Goal: Task Accomplishment & Management: Use online tool/utility

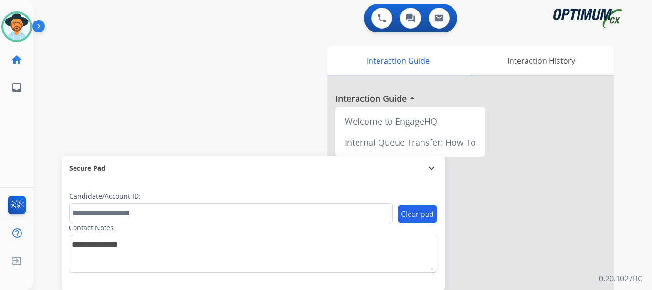
click at [39, 27] on img at bounding box center [40, 28] width 16 height 18
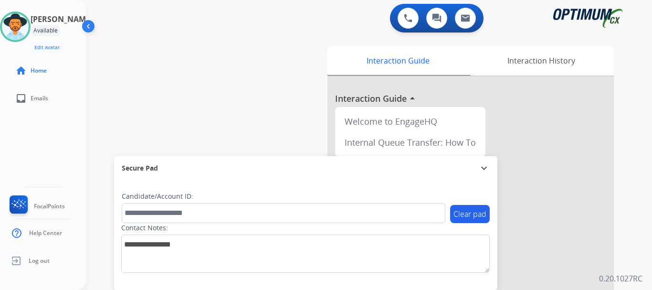
click at [310, 27] on div "0 Voice Interactions 0 Chat Interactions 0 Email Interactions" at bounding box center [363, 19] width 532 height 31
click at [321, 27] on div "0 Voice Interactions 0 Chat Interactions 0 Email Interactions" at bounding box center [363, 19] width 532 height 31
click at [404, 25] on button at bounding box center [408, 18] width 21 height 21
click at [406, 21] on img at bounding box center [408, 18] width 9 height 9
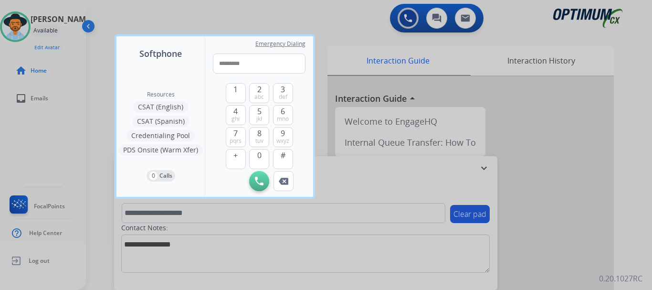
type input "**********"
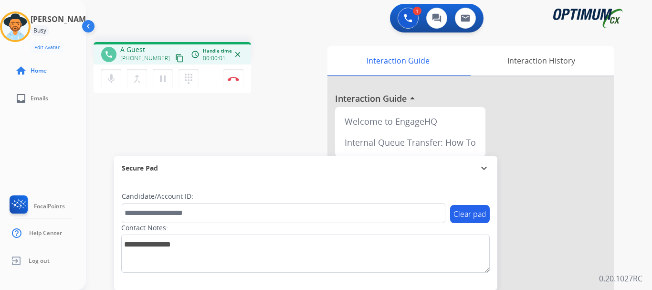
click at [233, 79] on img at bounding box center [233, 78] width 11 height 5
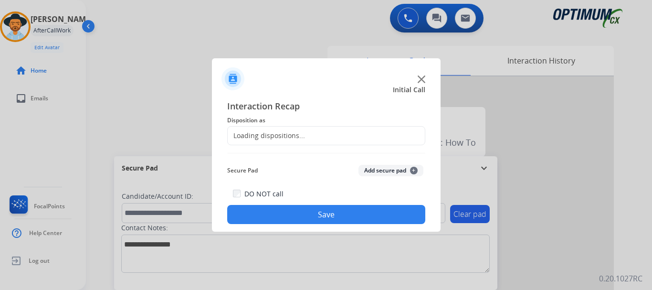
click at [385, 172] on button "Add secure pad +" at bounding box center [390, 170] width 65 height 11
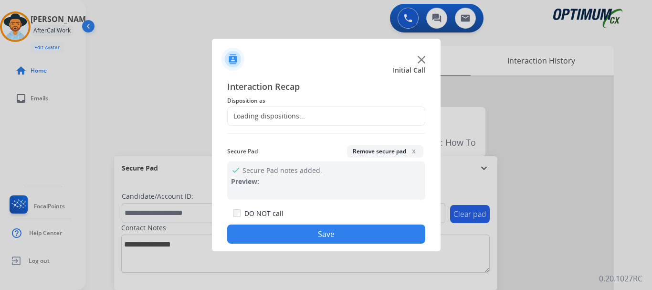
click at [330, 116] on div "Loading dispositions..." at bounding box center [326, 115] width 198 height 19
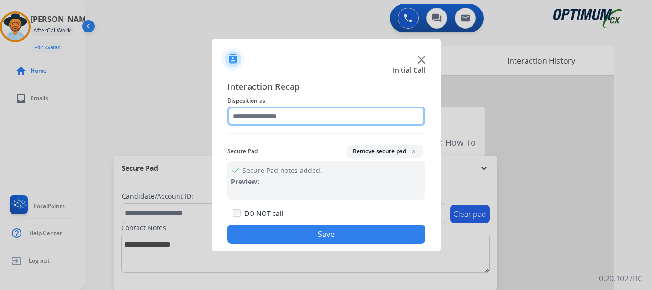
click at [343, 118] on input "text" at bounding box center [326, 115] width 198 height 19
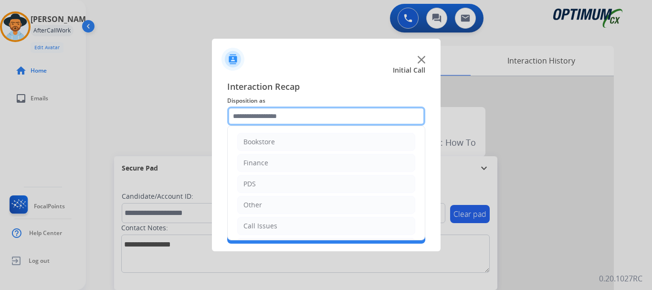
scroll to position [65, 0]
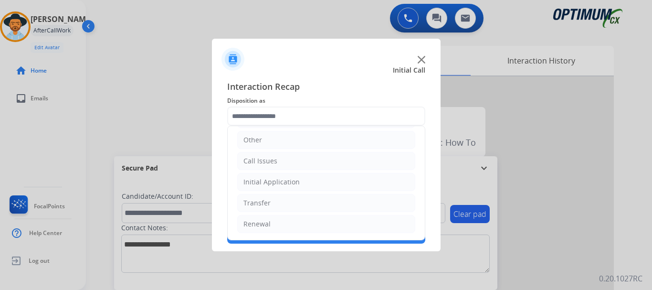
click at [325, 162] on li "Call Issues" at bounding box center [326, 161] width 178 height 18
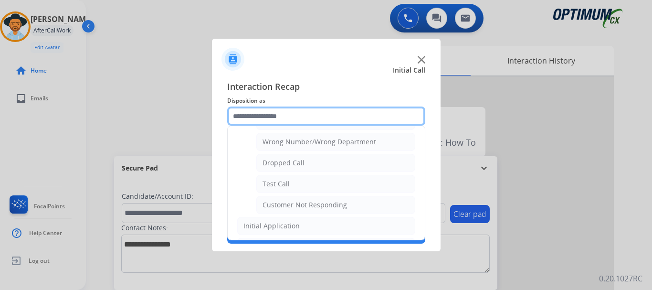
scroll to position [126, 0]
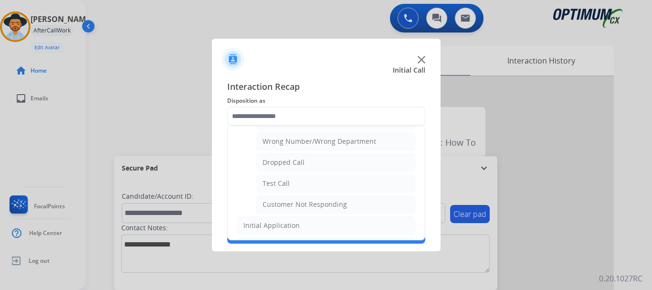
click at [318, 184] on li "Test Call" at bounding box center [335, 183] width 159 height 18
type input "*********"
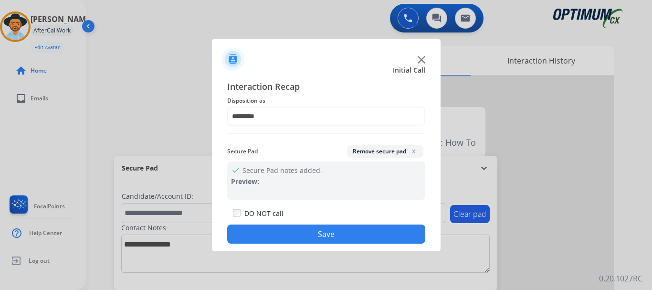
click at [330, 179] on div "check Secure Pad notes added. Preview:" at bounding box center [326, 180] width 198 height 38
click at [315, 236] on button "Save" at bounding box center [326, 233] width 198 height 19
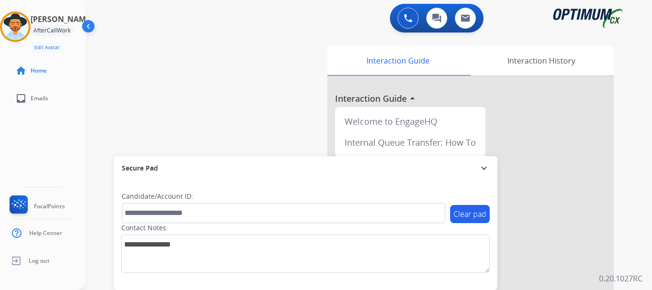
click at [304, 147] on div "swap_horiz Break voice bridge close_fullscreen Connect 3-Way Call merge_type Se…" at bounding box center [357, 233] width 543 height 398
click at [399, 14] on button at bounding box center [408, 18] width 21 height 21
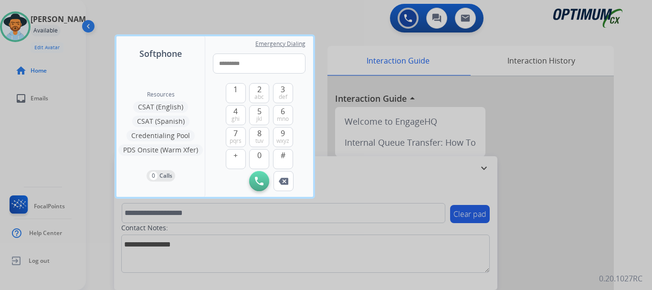
type input "**********"
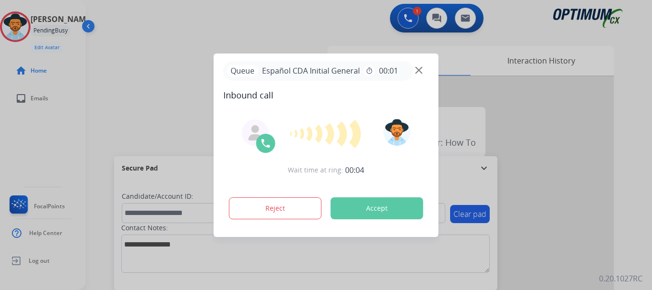
click at [164, 99] on div at bounding box center [326, 145] width 652 height 290
click at [369, 216] on button "Accept" at bounding box center [377, 208] width 93 height 22
click at [357, 214] on button "Accept" at bounding box center [377, 208] width 93 height 22
click at [362, 210] on button "Accept" at bounding box center [377, 208] width 93 height 22
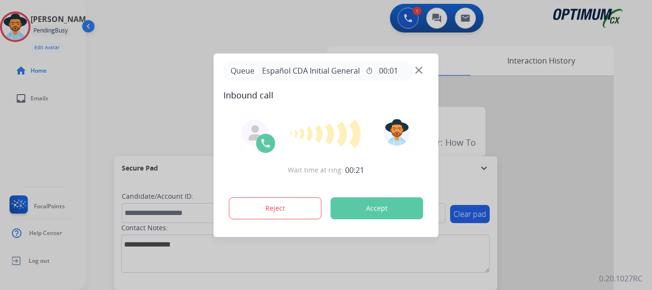
click at [362, 210] on button "Accept" at bounding box center [377, 208] width 93 height 22
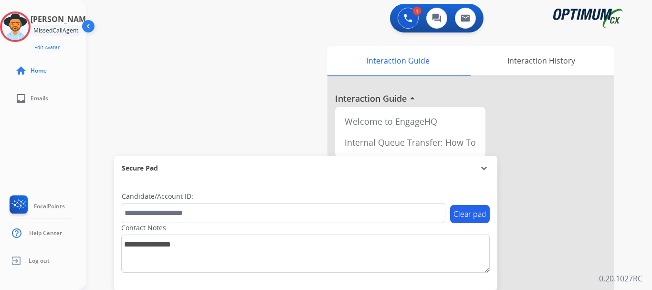
click at [263, 100] on div "swap_horiz Break voice bridge close_fullscreen Connect 3-Way Call merge_type Se…" at bounding box center [357, 233] width 543 height 398
click at [406, 20] on img at bounding box center [408, 18] width 9 height 9
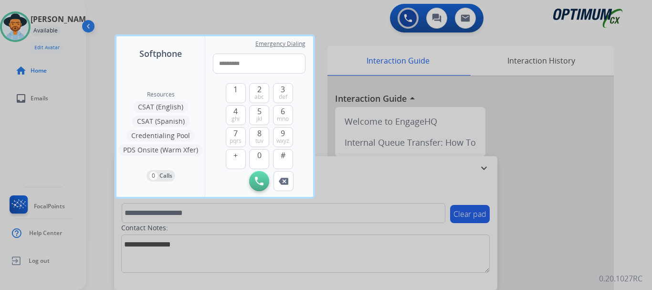
type input "**********"
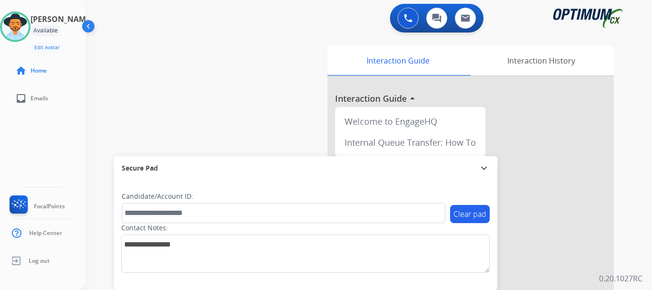
click at [406, 20] on img at bounding box center [408, 18] width 9 height 9
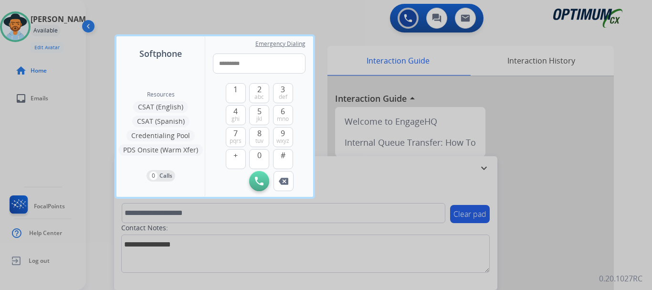
type input "**********"
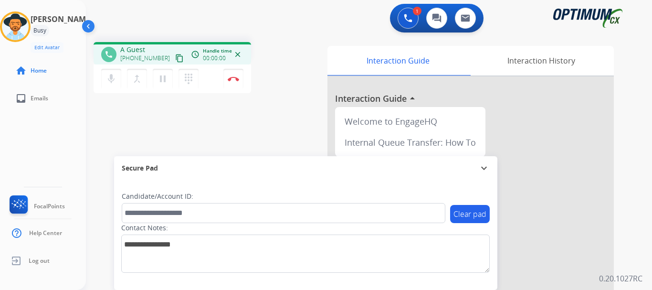
click at [233, 79] on img at bounding box center [233, 78] width 11 height 5
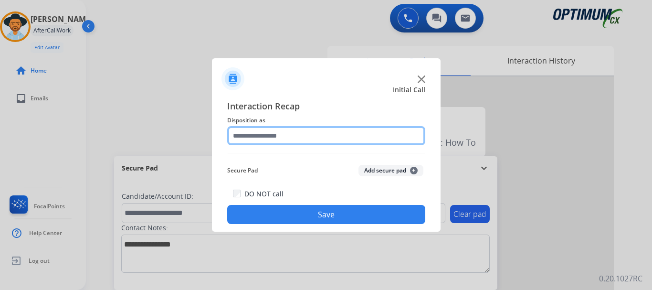
click at [362, 136] on input "text" at bounding box center [326, 135] width 198 height 19
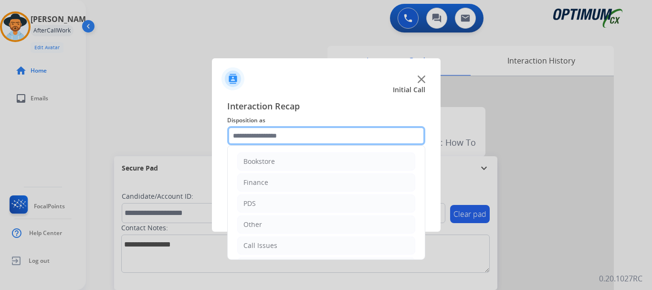
scroll to position [65, 0]
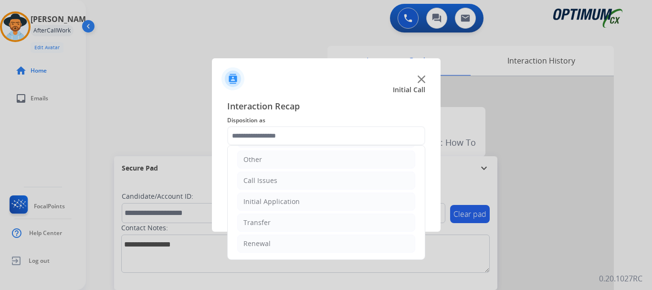
click at [308, 183] on li "Call Issues" at bounding box center [326, 180] width 178 height 18
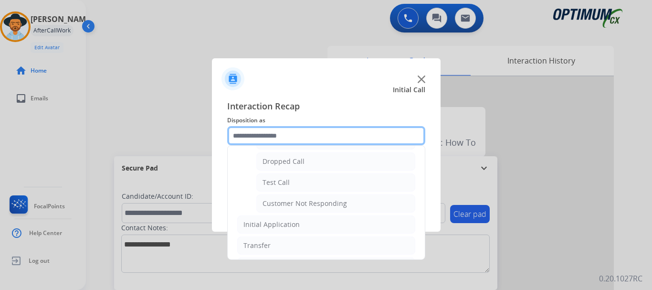
scroll to position [152, 0]
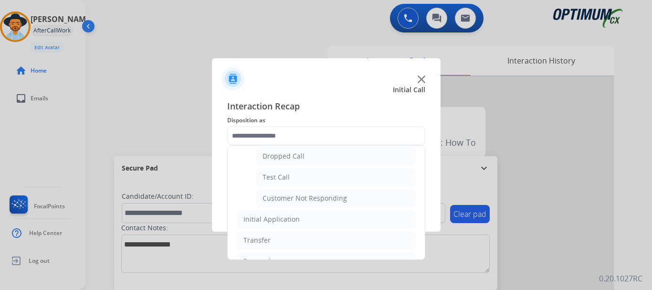
click at [325, 179] on li "Test Call" at bounding box center [335, 177] width 159 height 18
type input "*********"
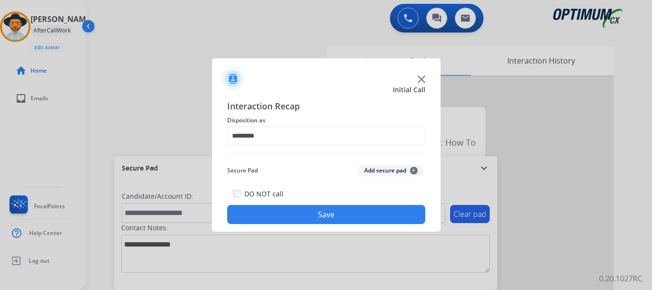
click at [329, 217] on button "Save" at bounding box center [326, 214] width 198 height 19
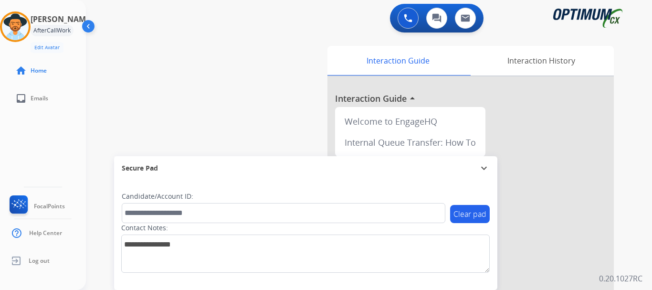
click at [267, 116] on div "swap_horiz Break voice bridge close_fullscreen Connect 3-Way Call merge_type Se…" at bounding box center [357, 233] width 543 height 398
click at [20, 21] on img at bounding box center [15, 26] width 27 height 27
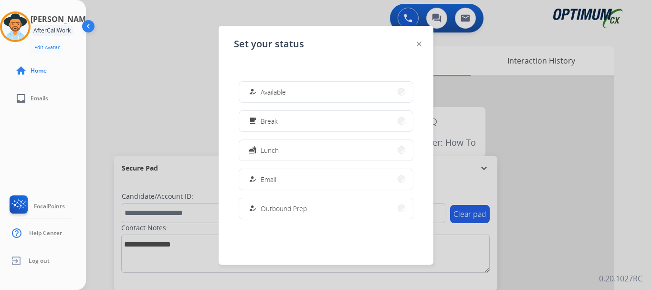
click at [318, 95] on button "how_to_reg Available" at bounding box center [326, 92] width 174 height 21
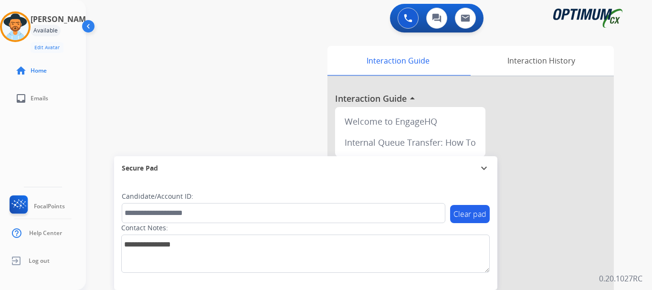
click at [407, 22] on img at bounding box center [408, 18] width 9 height 9
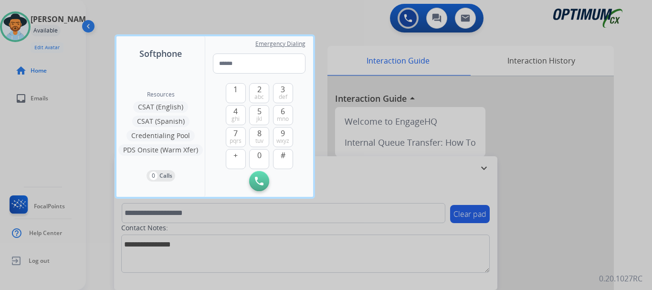
type input "*"
type input "**********"
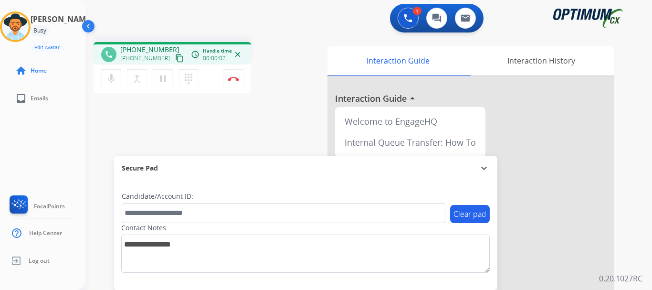
click at [241, 86] on button "Disconnect" at bounding box center [233, 79] width 20 height 20
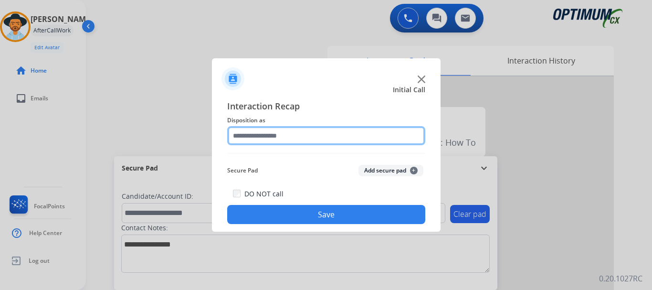
click at [323, 134] on input "text" at bounding box center [326, 135] width 198 height 19
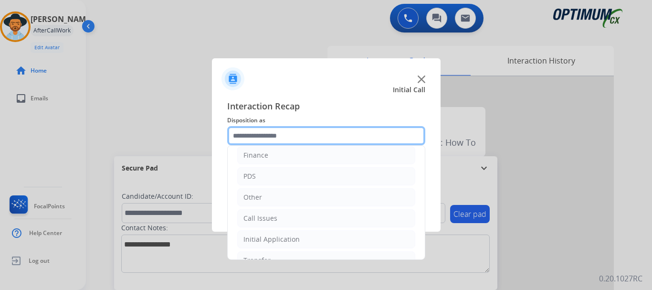
scroll to position [60, 0]
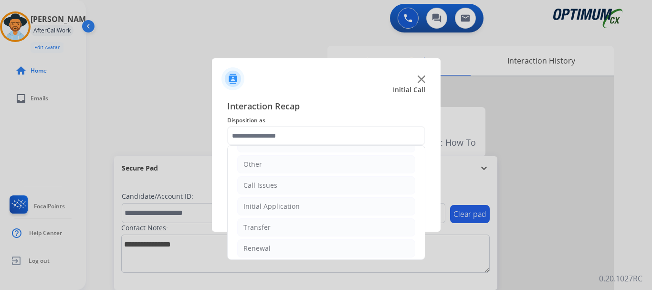
click at [324, 193] on li "Call Issues" at bounding box center [326, 185] width 178 height 18
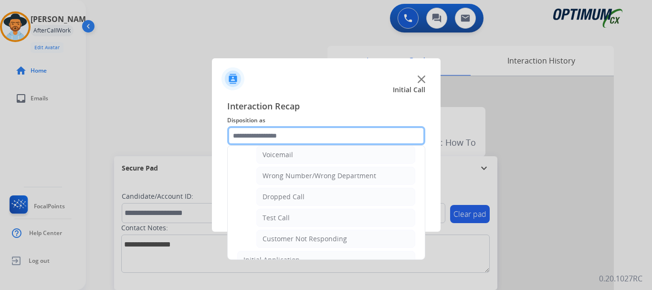
scroll to position [151, 0]
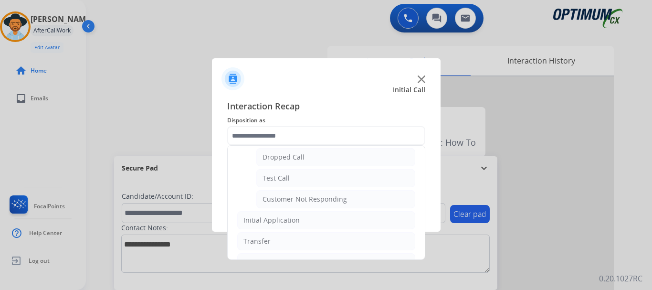
click at [335, 172] on li "Test Call" at bounding box center [335, 178] width 159 height 18
type input "*********"
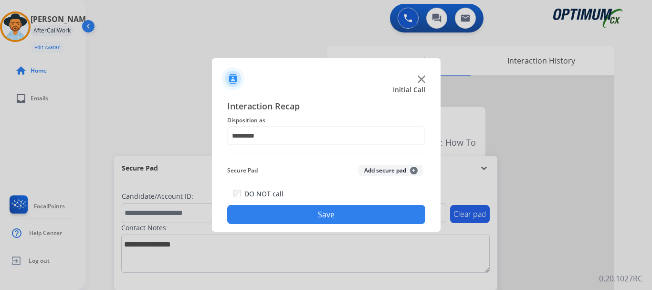
click at [334, 219] on button "Save" at bounding box center [326, 214] width 198 height 19
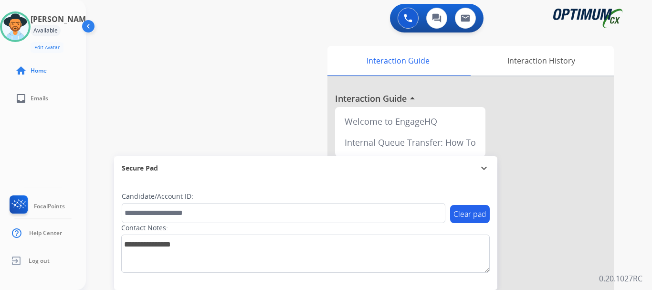
click at [408, 23] on button at bounding box center [408, 18] width 21 height 21
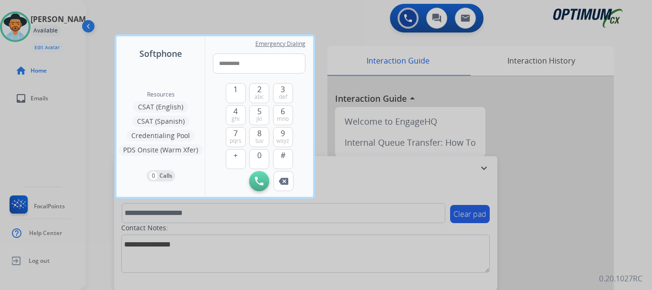
type input "**********"
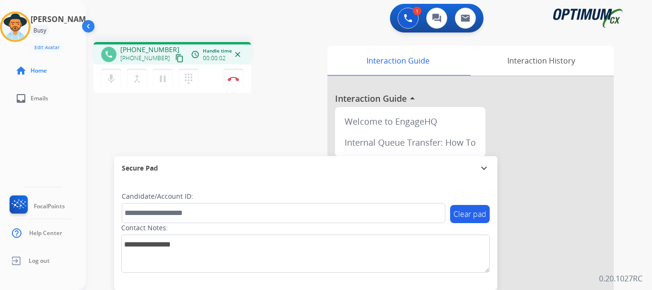
click at [240, 82] on button "Disconnect" at bounding box center [233, 79] width 20 height 20
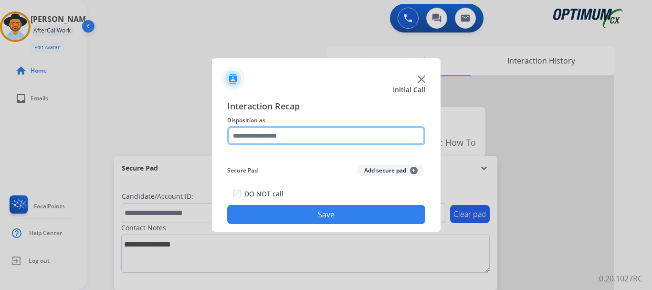
click at [338, 137] on input "text" at bounding box center [326, 135] width 198 height 19
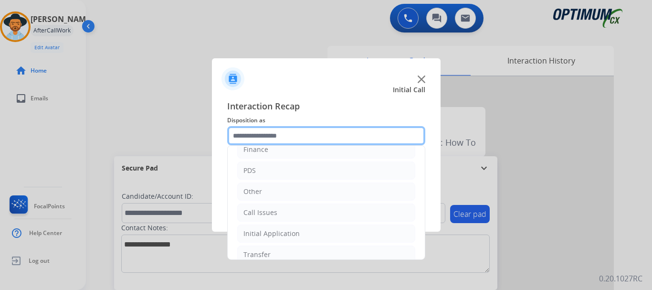
scroll to position [65, 0]
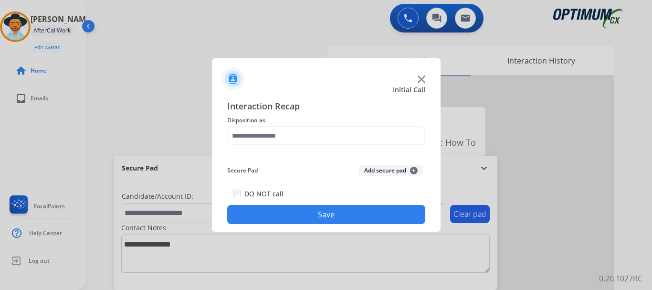
click at [344, 84] on div at bounding box center [326, 74] width 229 height 33
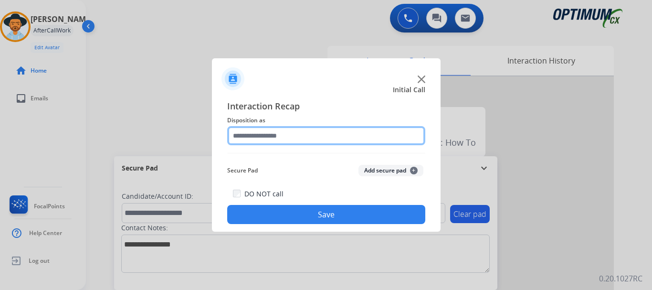
click at [318, 133] on input "text" at bounding box center [326, 135] width 198 height 19
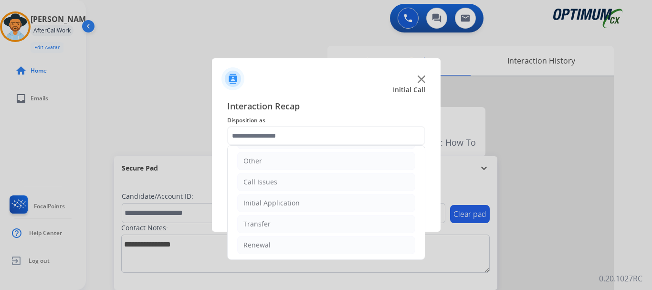
click at [308, 182] on li "Call Issues" at bounding box center [326, 182] width 178 height 18
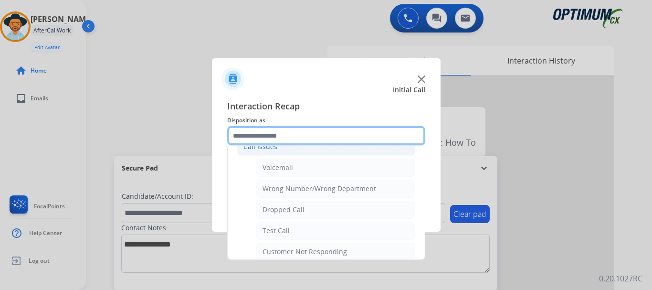
scroll to position [102, 0]
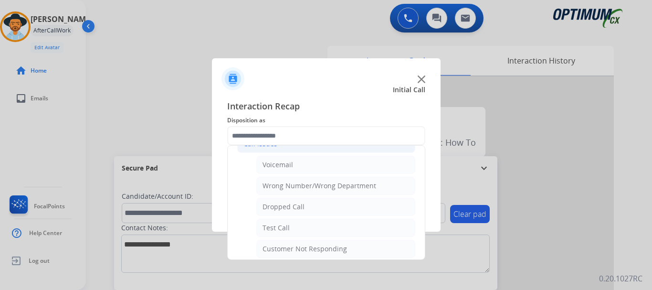
click at [306, 229] on li "Test Call" at bounding box center [335, 228] width 159 height 18
type input "*********"
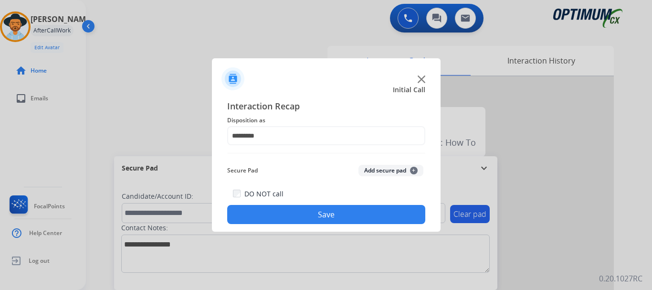
click at [318, 215] on button "Save" at bounding box center [326, 214] width 198 height 19
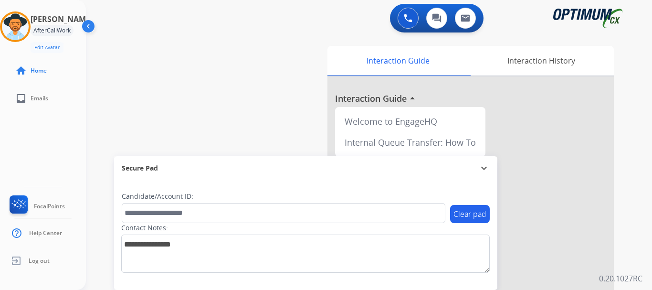
click at [208, 125] on div "swap_horiz Break voice bridge close_fullscreen Connect 3-Way Call merge_type Se…" at bounding box center [357, 233] width 543 height 398
click at [19, 26] on img at bounding box center [15, 26] width 27 height 27
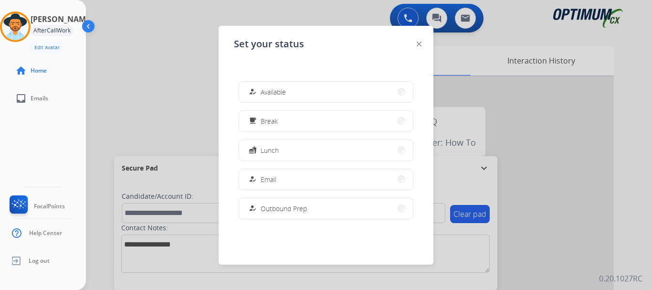
click at [346, 90] on button "how_to_reg Available" at bounding box center [326, 92] width 174 height 21
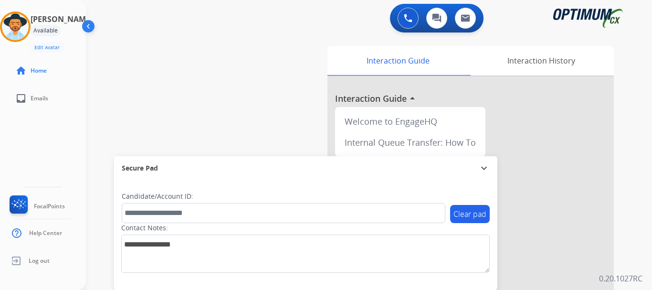
click at [192, 119] on div "swap_horiz Break voice bridge close_fullscreen Connect 3-Way Call merge_type Se…" at bounding box center [357, 233] width 543 height 398
click at [247, 113] on div "swap_horiz Break voice bridge close_fullscreen Connect 3-Way Call merge_type Se…" at bounding box center [357, 233] width 543 height 398
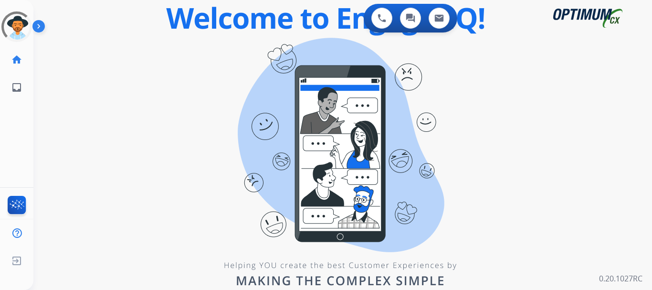
click at [38, 27] on img at bounding box center [40, 28] width 16 height 18
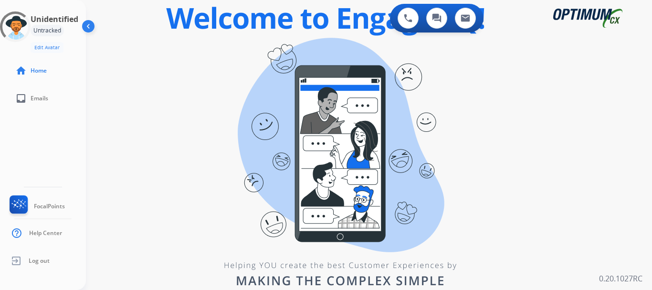
click at [174, 76] on div "swap_horiz Break voice bridge close_fullscreen Connect 3-Way Call merge_type Se…" at bounding box center [357, 57] width 543 height 46
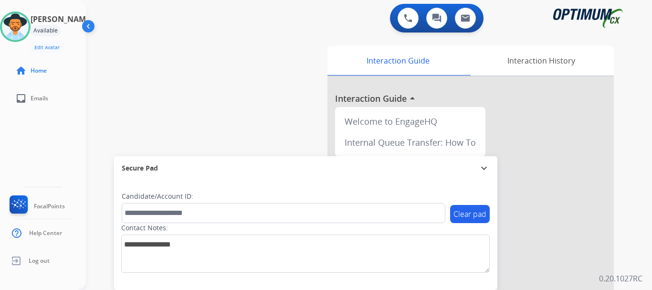
click at [229, 71] on div "swap_horiz Break voice bridge close_fullscreen Connect 3-Way Call merge_type Se…" at bounding box center [357, 233] width 543 height 398
click at [410, 17] on img at bounding box center [408, 18] width 9 height 9
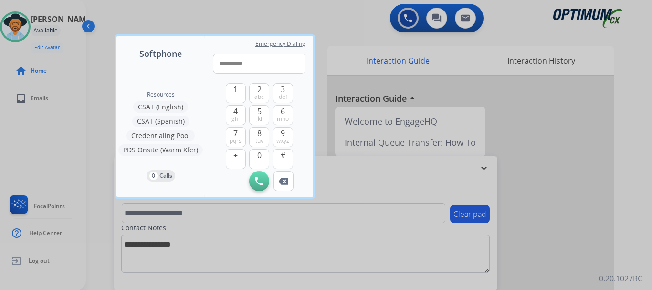
type input "**********"
click at [260, 182] on img at bounding box center [259, 181] width 9 height 9
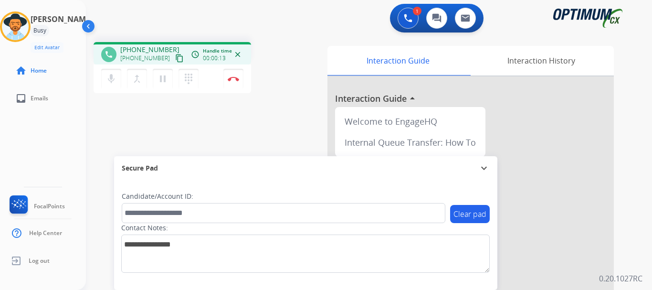
click at [189, 82] on mat-icon "dialpad" at bounding box center [188, 78] width 11 height 11
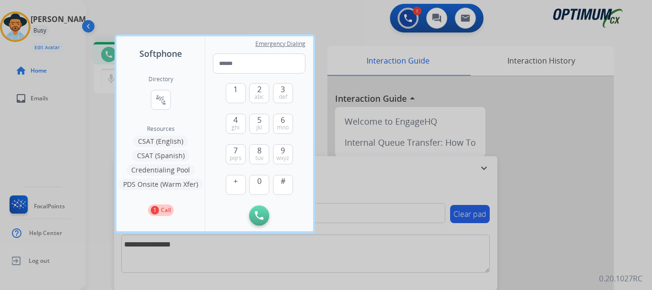
click at [338, 52] on div at bounding box center [326, 145] width 652 height 290
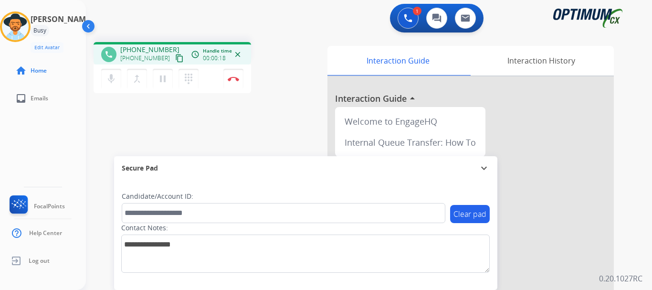
click at [233, 79] on img at bounding box center [233, 78] width 11 height 5
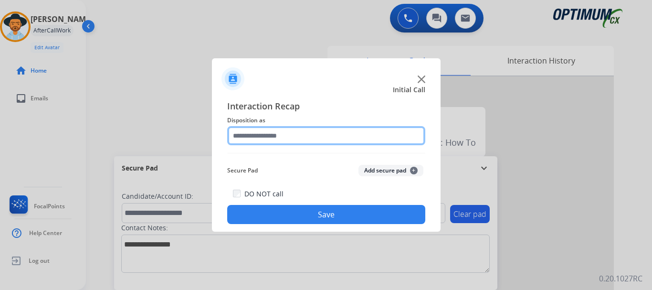
click at [344, 134] on input "text" at bounding box center [326, 135] width 198 height 19
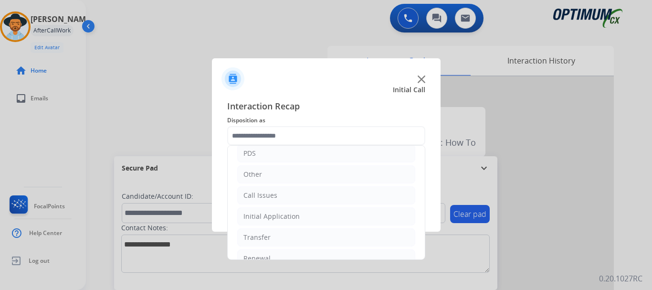
click at [290, 201] on li "Call Issues" at bounding box center [326, 195] width 178 height 18
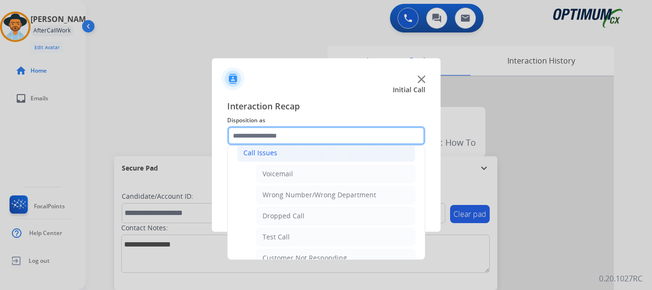
scroll to position [100, 0]
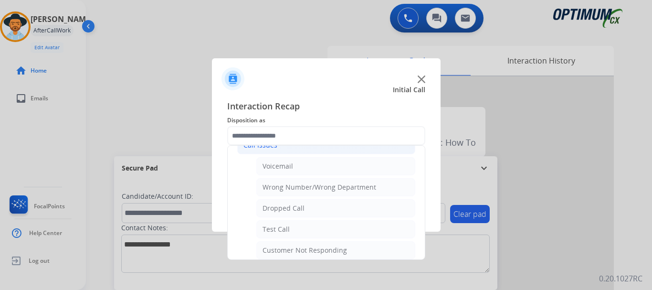
click at [305, 213] on li "Dropped Call" at bounding box center [335, 208] width 159 height 18
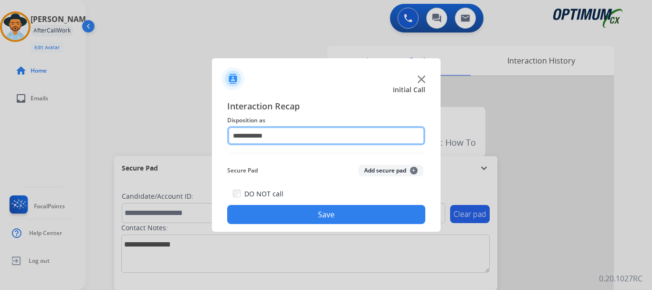
click at [304, 133] on input "**********" at bounding box center [326, 135] width 198 height 19
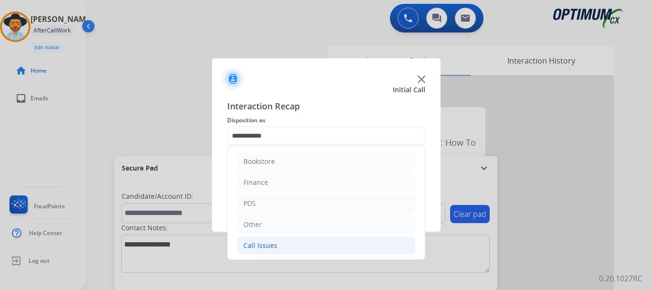
click at [217, 173] on div "**********" at bounding box center [326, 162] width 229 height 140
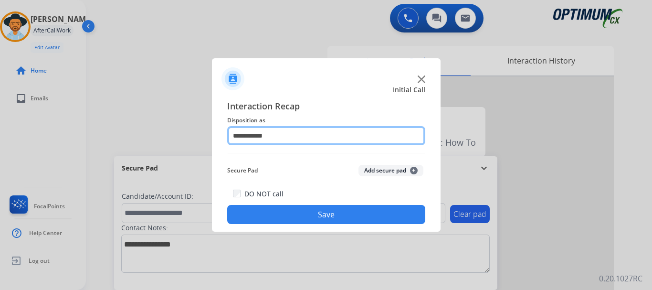
click at [297, 136] on input "**********" at bounding box center [326, 135] width 198 height 19
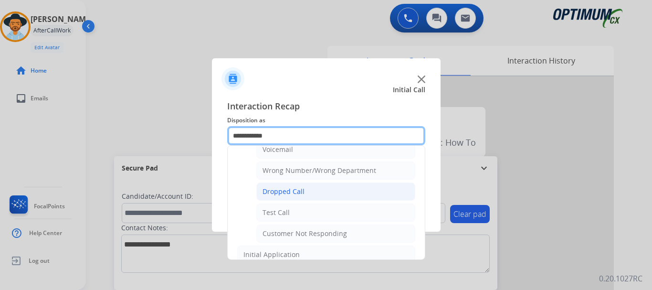
scroll to position [117, 0]
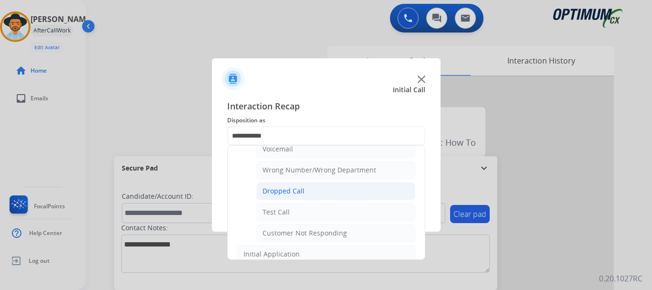
click at [295, 212] on li "Test Call" at bounding box center [335, 212] width 159 height 18
type input "*********"
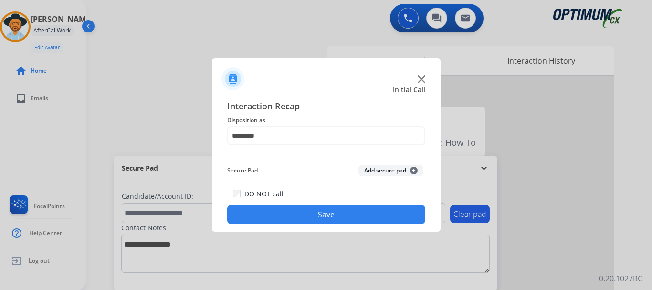
click at [305, 208] on button "Save" at bounding box center [326, 214] width 198 height 19
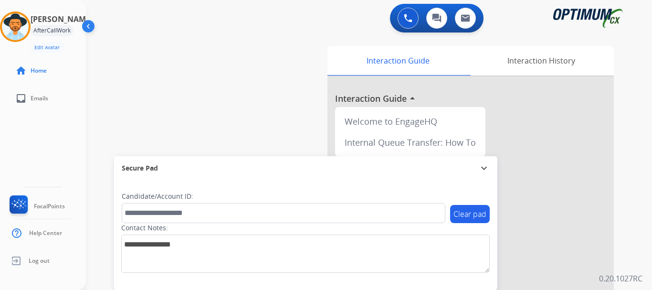
click at [195, 117] on div "swap_horiz Break voice bridge close_fullscreen Connect 3-Way Call merge_type Se…" at bounding box center [357, 233] width 543 height 398
click at [19, 31] on img at bounding box center [15, 26] width 27 height 27
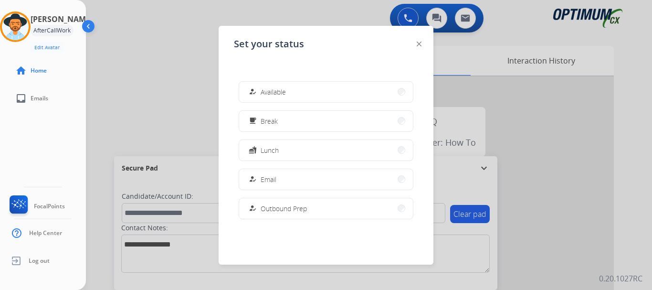
click at [295, 92] on button "how_to_reg Available" at bounding box center [326, 92] width 174 height 21
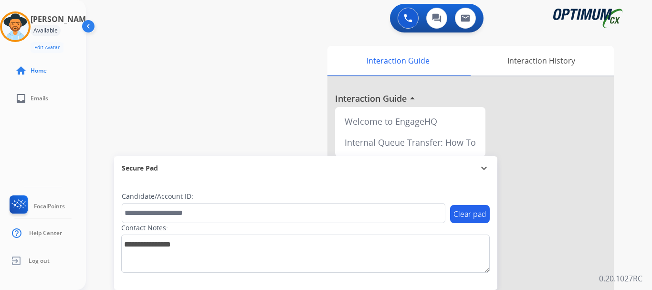
click at [200, 126] on div "swap_horiz Break voice bridge close_fullscreen Connect 3-Way Call merge_type Se…" at bounding box center [357, 233] width 543 height 398
click at [414, 25] on button at bounding box center [408, 18] width 21 height 21
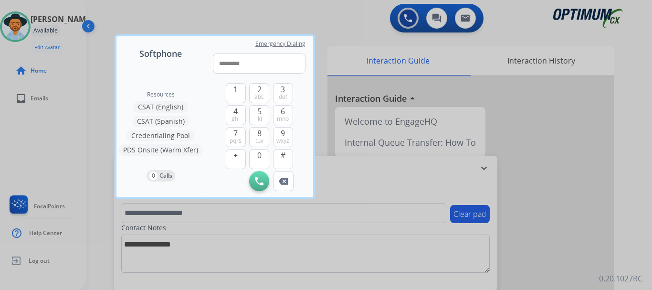
type input "**********"
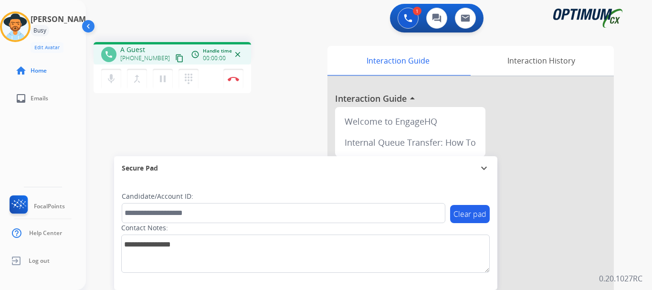
click at [233, 79] on img at bounding box center [233, 78] width 11 height 5
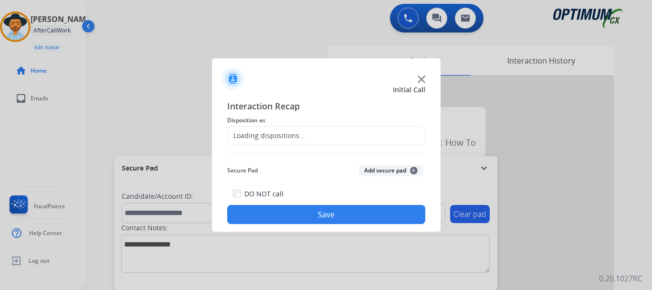
click at [397, 172] on button "Add secure pad +" at bounding box center [390, 170] width 65 height 11
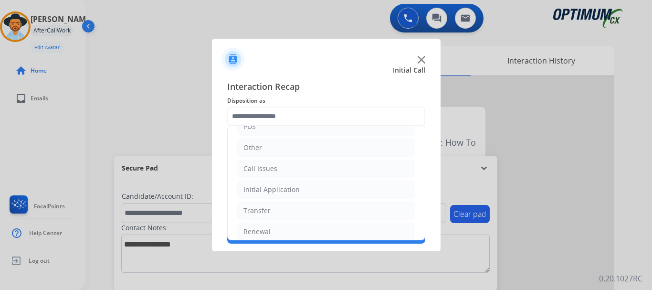
click at [310, 167] on li "Call Issues" at bounding box center [326, 168] width 178 height 18
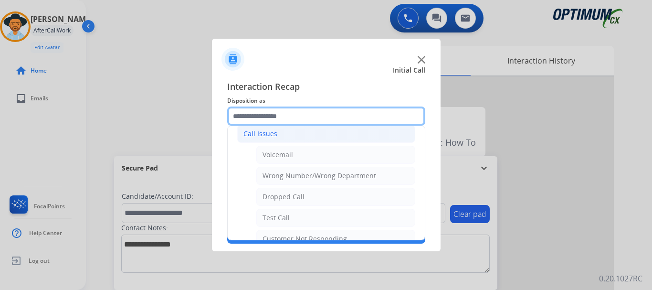
scroll to position [95, 0]
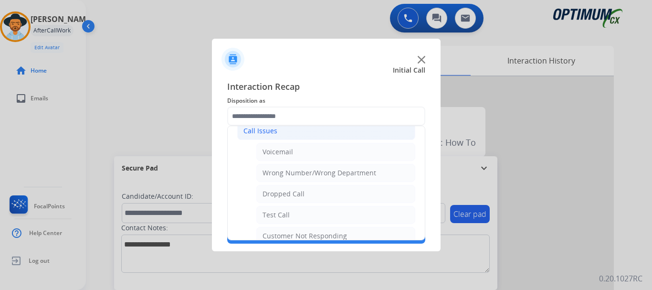
click at [305, 213] on li "Test Call" at bounding box center [335, 215] width 159 height 18
type input "*********"
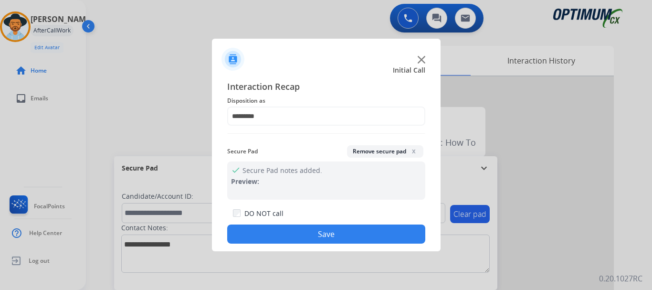
click at [280, 179] on div "check Secure Pad notes added. Preview:" at bounding box center [326, 180] width 198 height 38
click at [316, 234] on button "Save" at bounding box center [326, 233] width 198 height 19
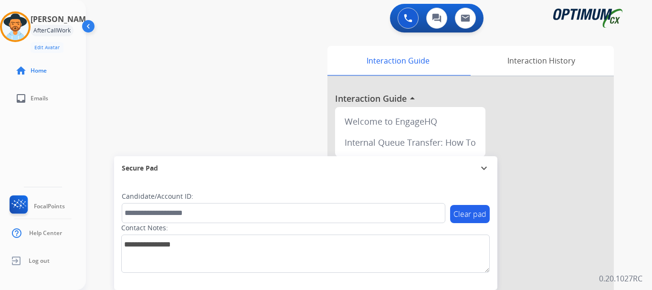
click at [172, 124] on div "swap_horiz Break voice bridge close_fullscreen Connect 3-Way Call merge_type Se…" at bounding box center [357, 233] width 543 height 398
click at [11, 30] on img at bounding box center [15, 26] width 27 height 27
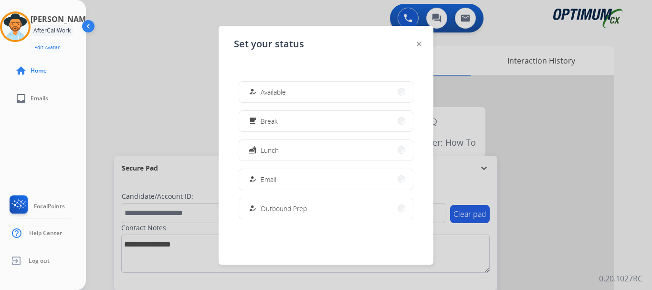
click at [320, 87] on button "how_to_reg Available" at bounding box center [326, 92] width 174 height 21
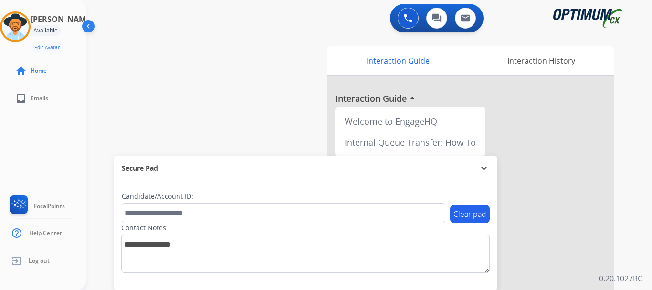
click at [163, 116] on div "swap_horiz Break voice bridge close_fullscreen Connect 3-Way Call merge_type Se…" at bounding box center [357, 233] width 543 height 398
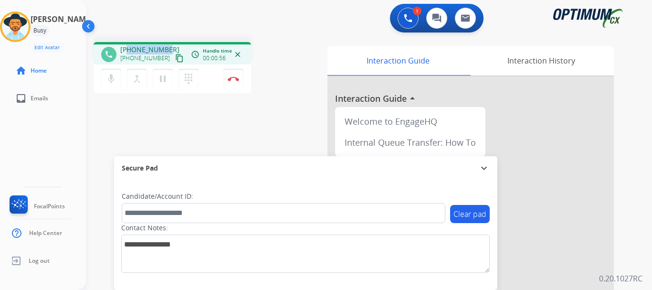
drag, startPoint x: 128, startPoint y: 49, endPoint x: 165, endPoint y: 50, distance: 37.2
click at [165, 50] on span "[PHONE_NUMBER]" at bounding box center [149, 50] width 59 height 10
copy span "2029418681"
